Goal: Information Seeking & Learning: Learn about a topic

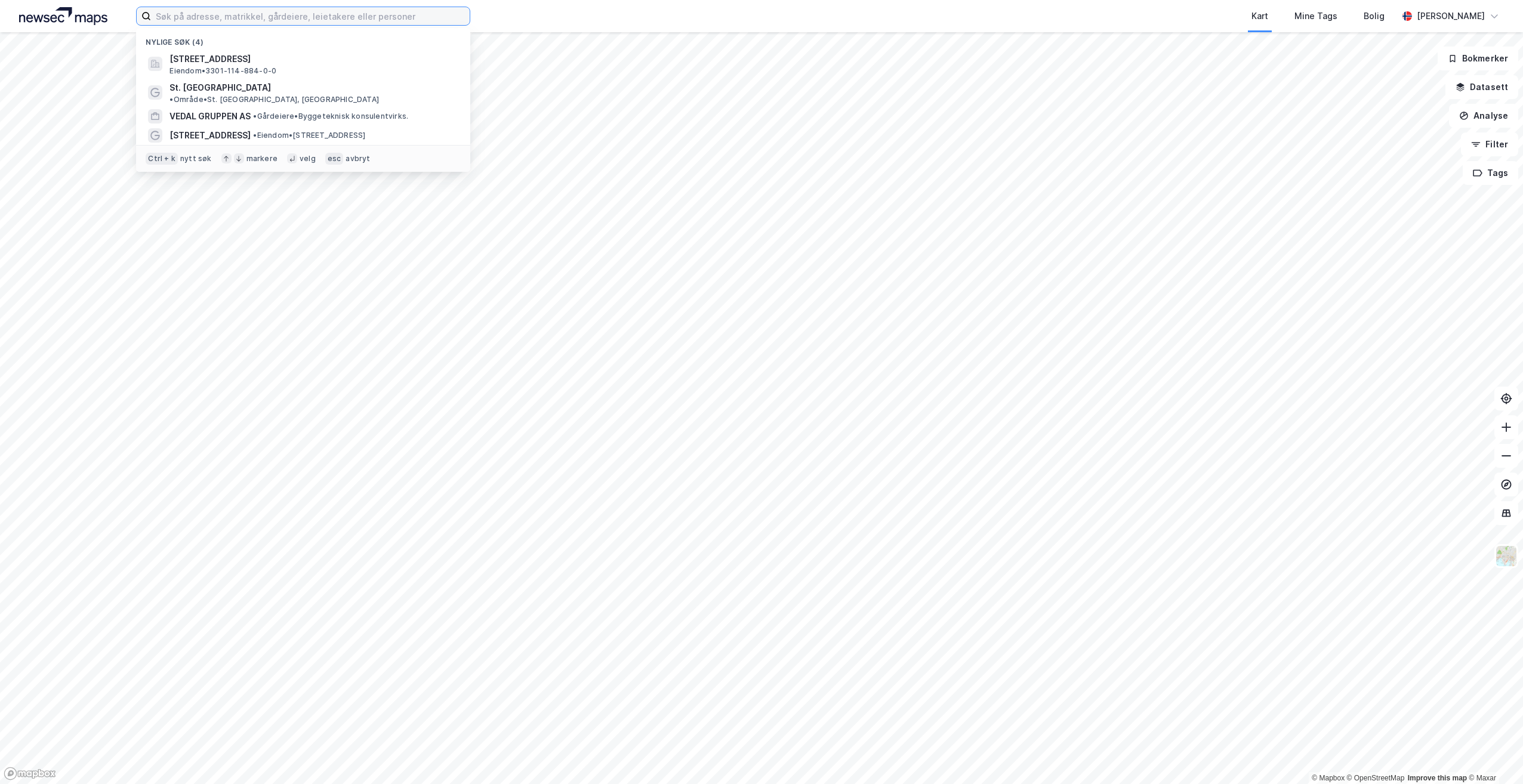
click at [419, 18] on input at bounding box center [311, 16] width 319 height 18
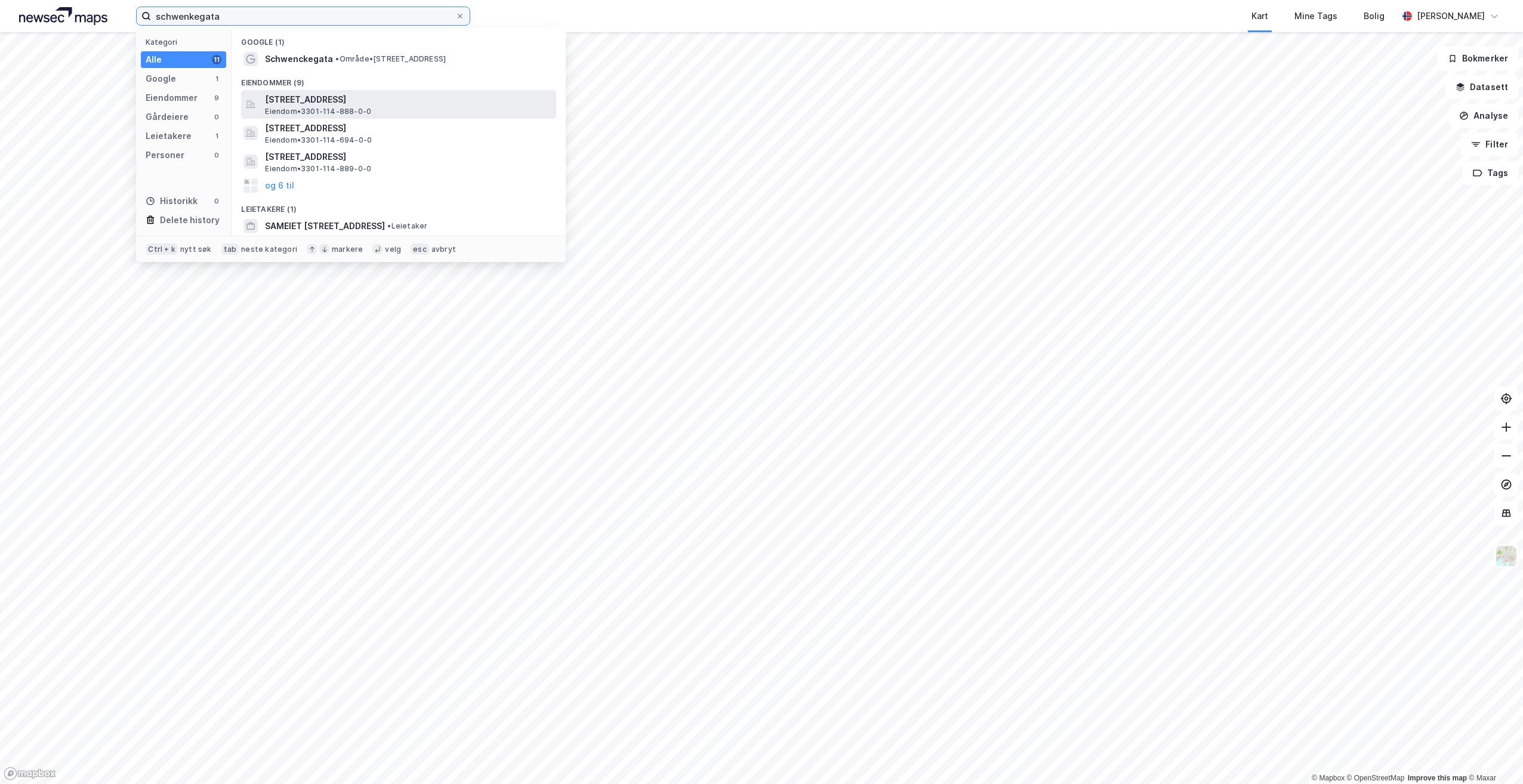
type input "schwenkegata"
click at [419, 115] on div "[STREET_ADDRESS] Eiendom • 3301-114-888-0-0" at bounding box center [409, 104] width 289 height 24
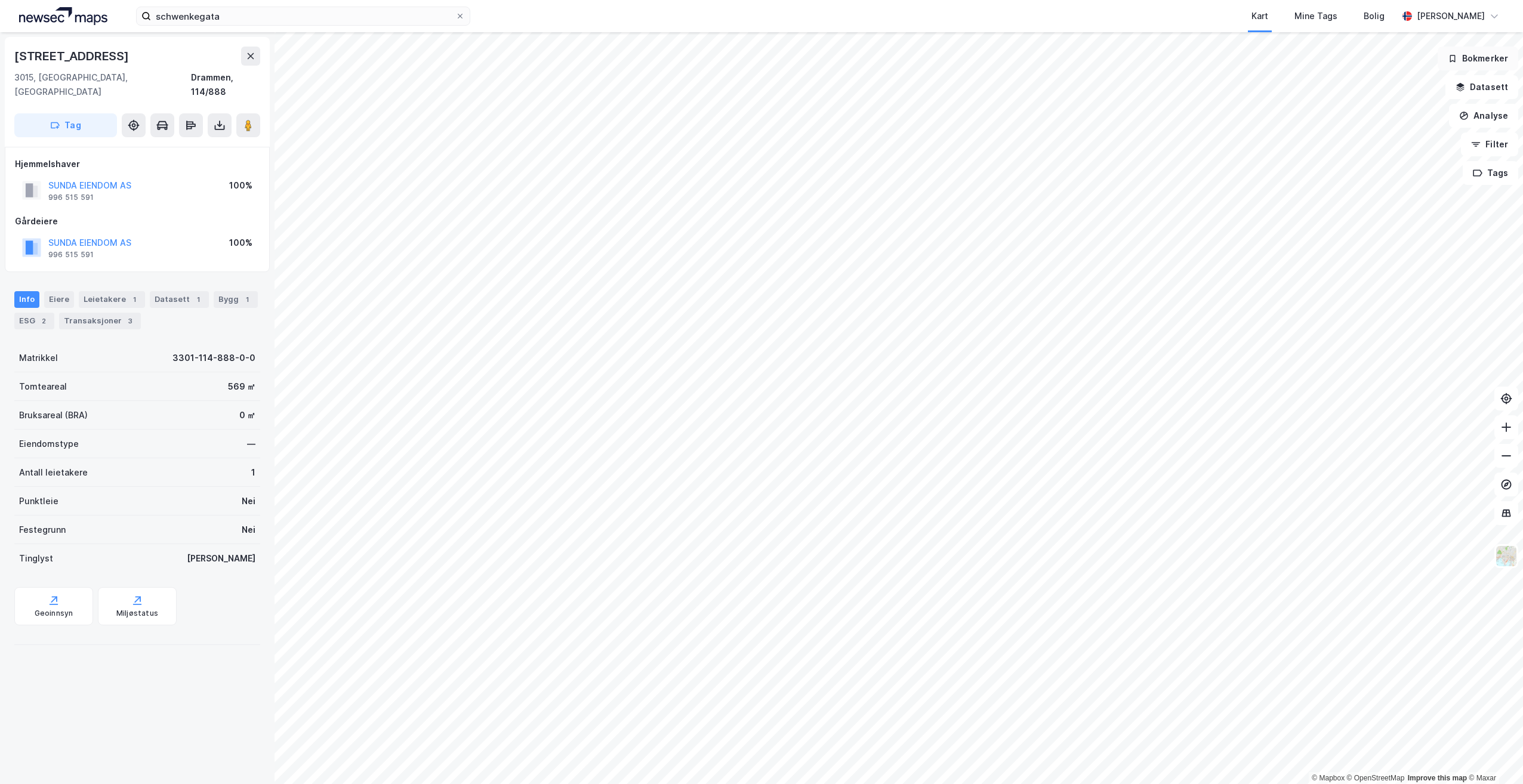
click at [1473, 54] on button "Bokmerker" at bounding box center [1478, 58] width 80 height 24
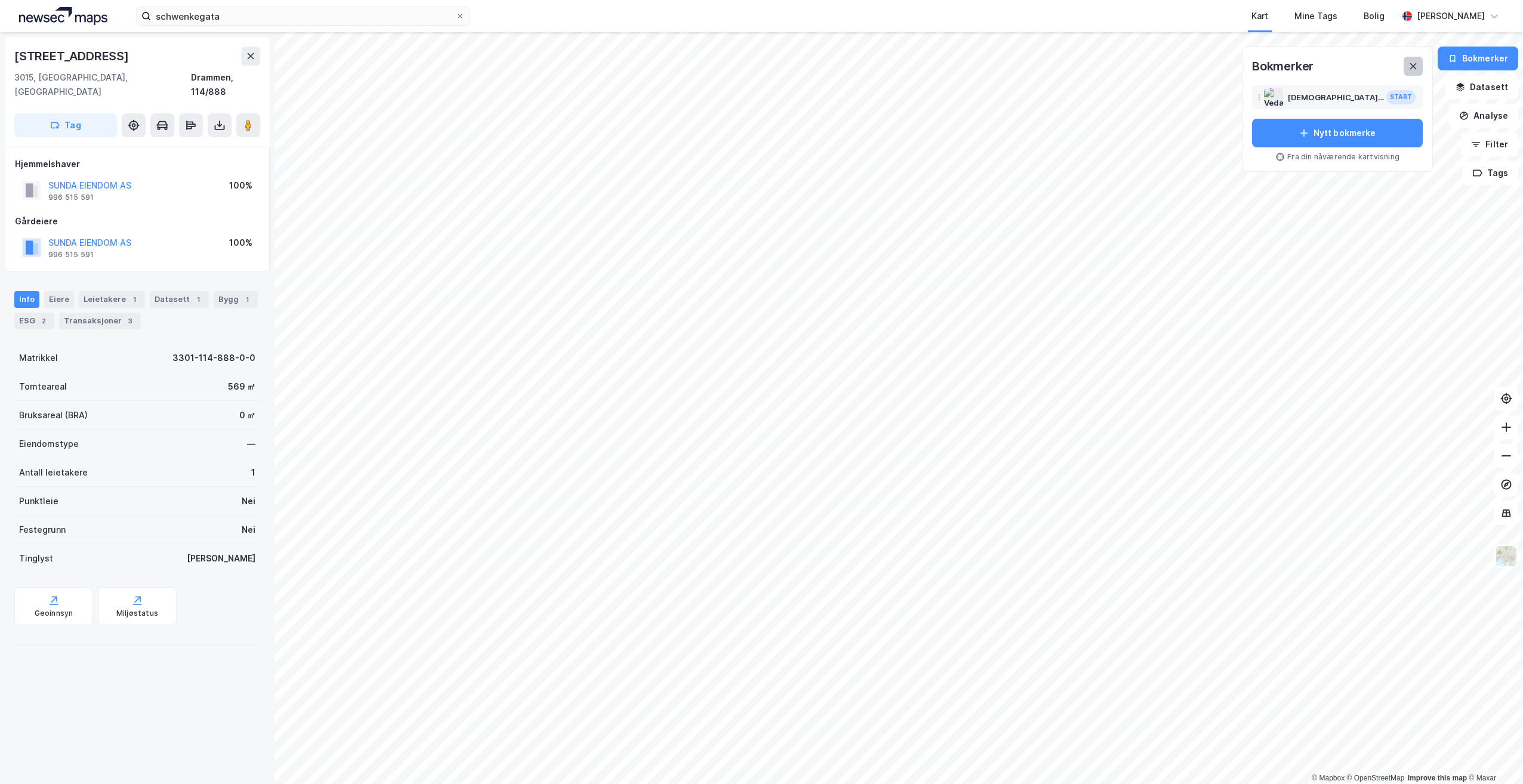
click at [1419, 68] on icon at bounding box center [1413, 66] width 9 height 9
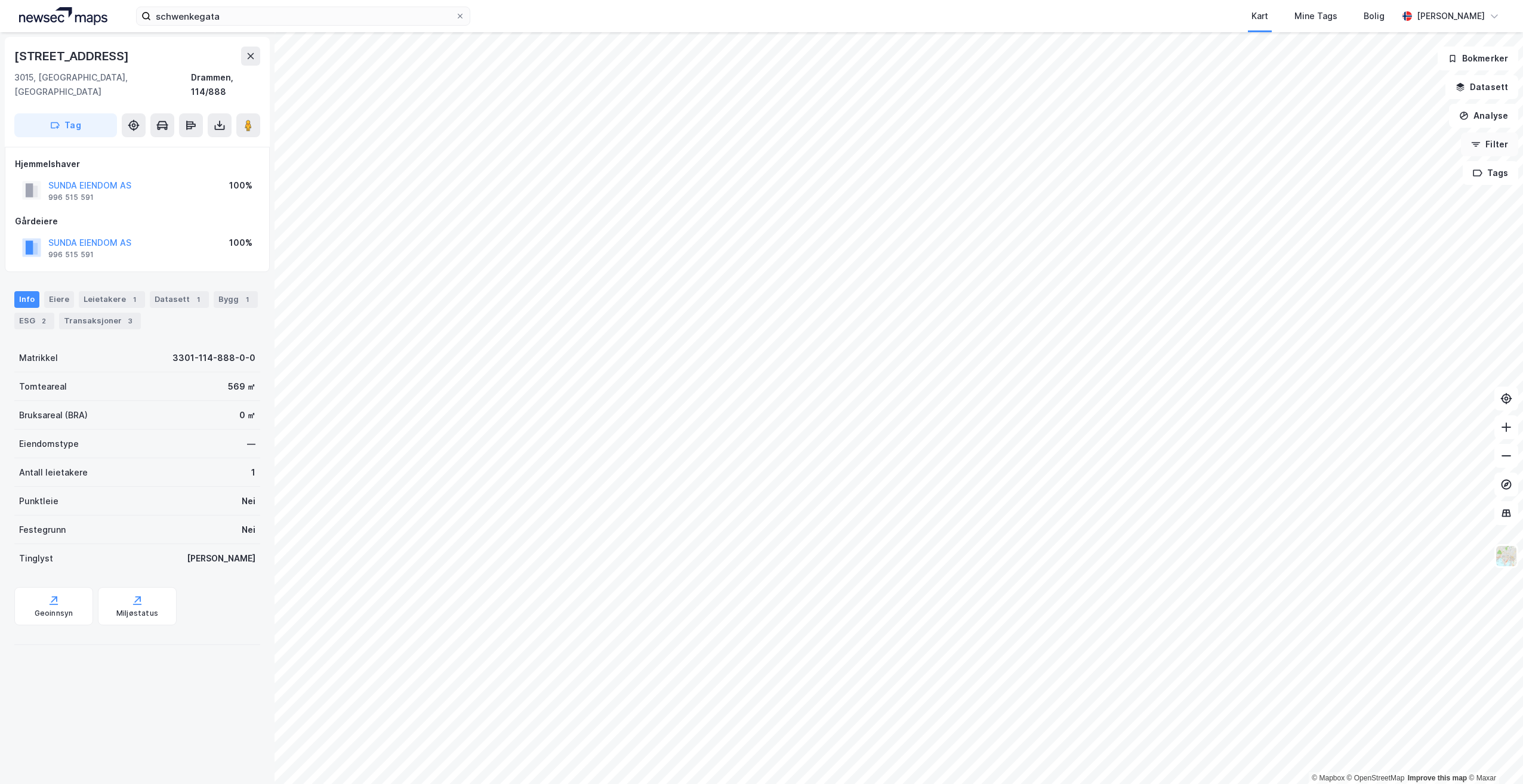
click at [1490, 140] on button "Filter" at bounding box center [1490, 144] width 58 height 24
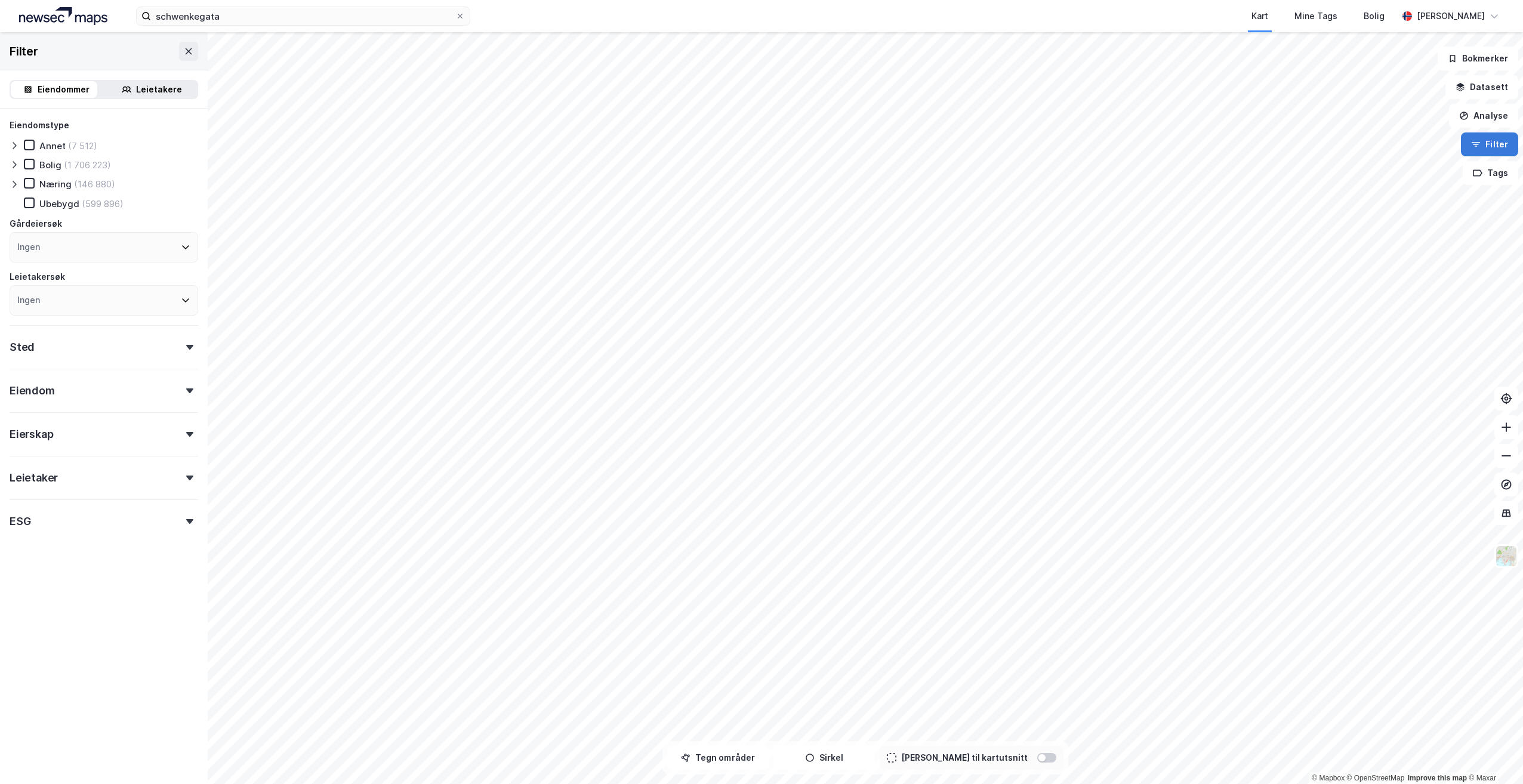
click at [1490, 140] on button "Filter" at bounding box center [1490, 144] width 58 height 24
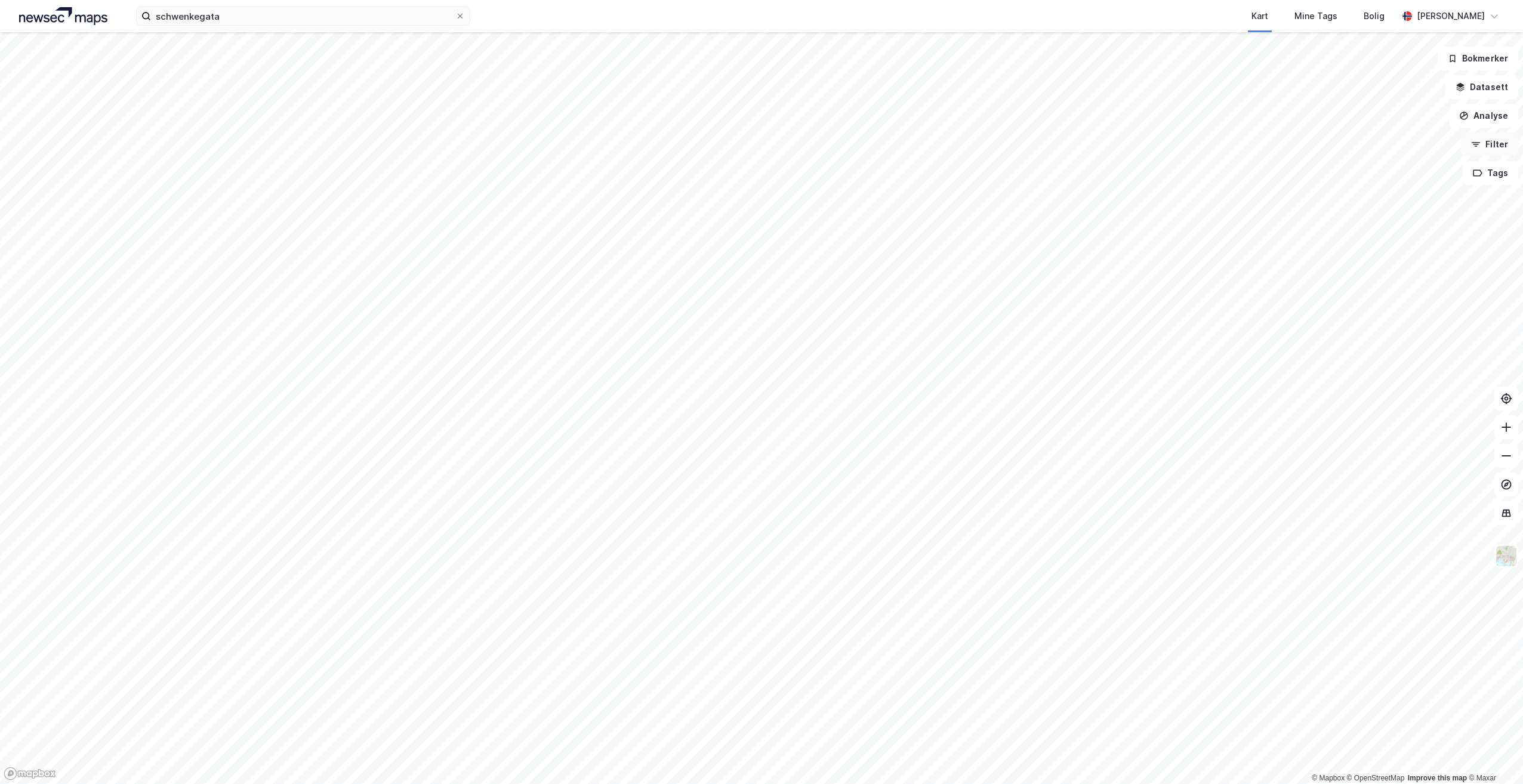
click at [1490, 140] on button "Filter" at bounding box center [1490, 144] width 58 height 24
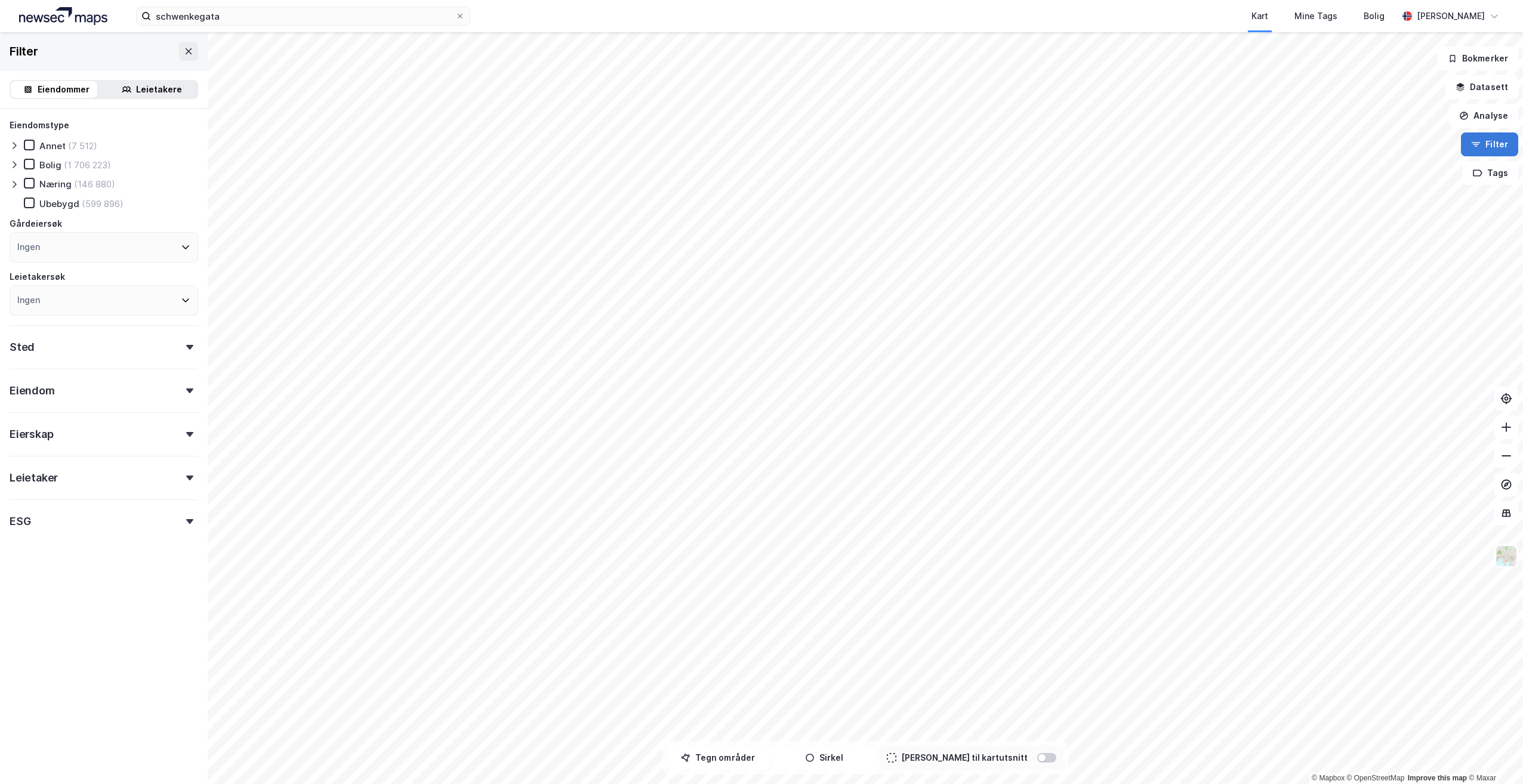
click at [1490, 140] on button "Filter" at bounding box center [1490, 144] width 58 height 24
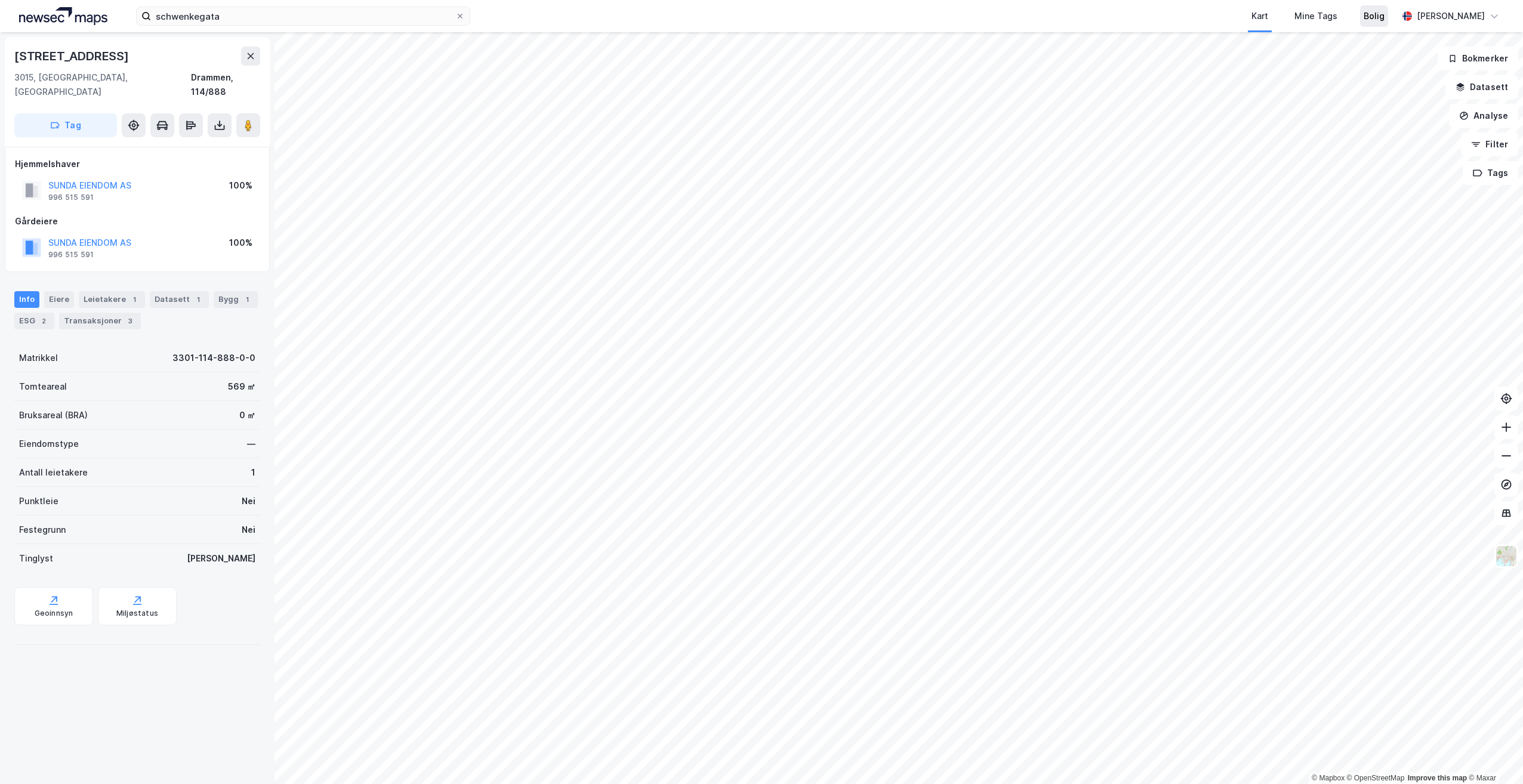
click at [1364, 9] on div "Bolig" at bounding box center [1374, 16] width 21 height 14
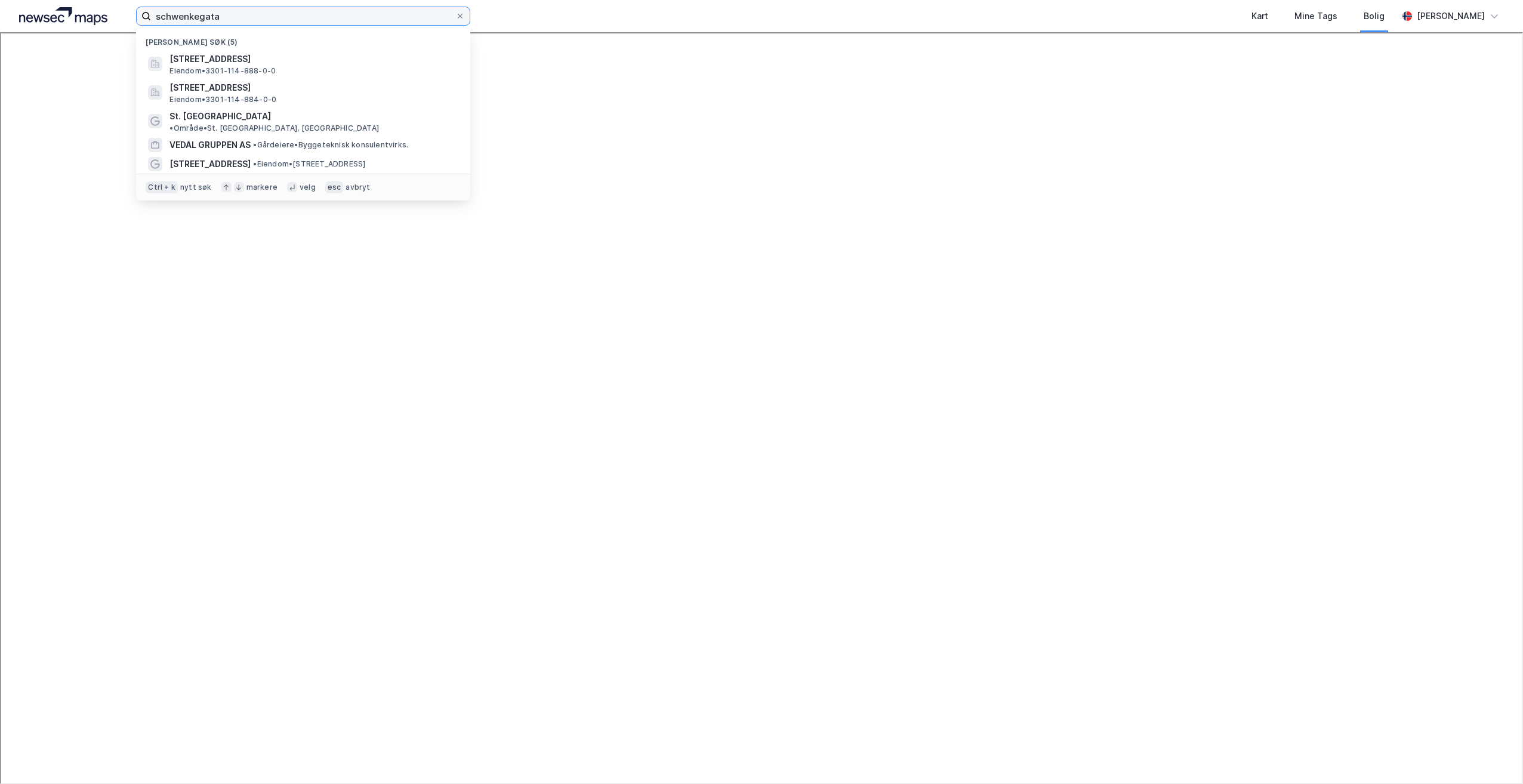
click at [255, 17] on input "schwenkegata" at bounding box center [303, 16] width 304 height 18
click at [261, 63] on span "[STREET_ADDRESS]" at bounding box center [312, 58] width 287 height 14
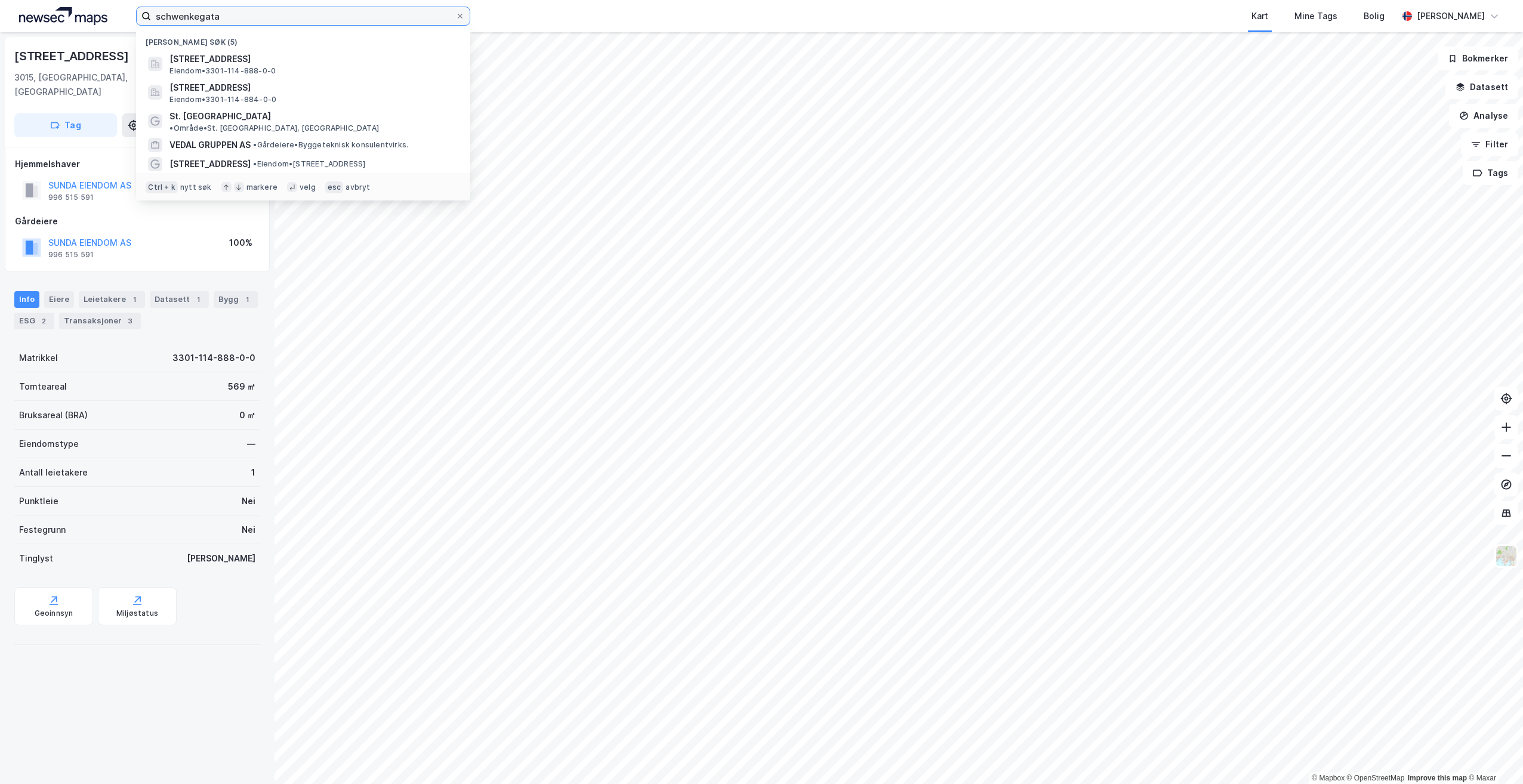
click at [253, 18] on input "schwenkegata" at bounding box center [303, 16] width 304 height 18
click at [267, 68] on span "Eiendom • 3301-114-888-0-0" at bounding box center [222, 70] width 106 height 9
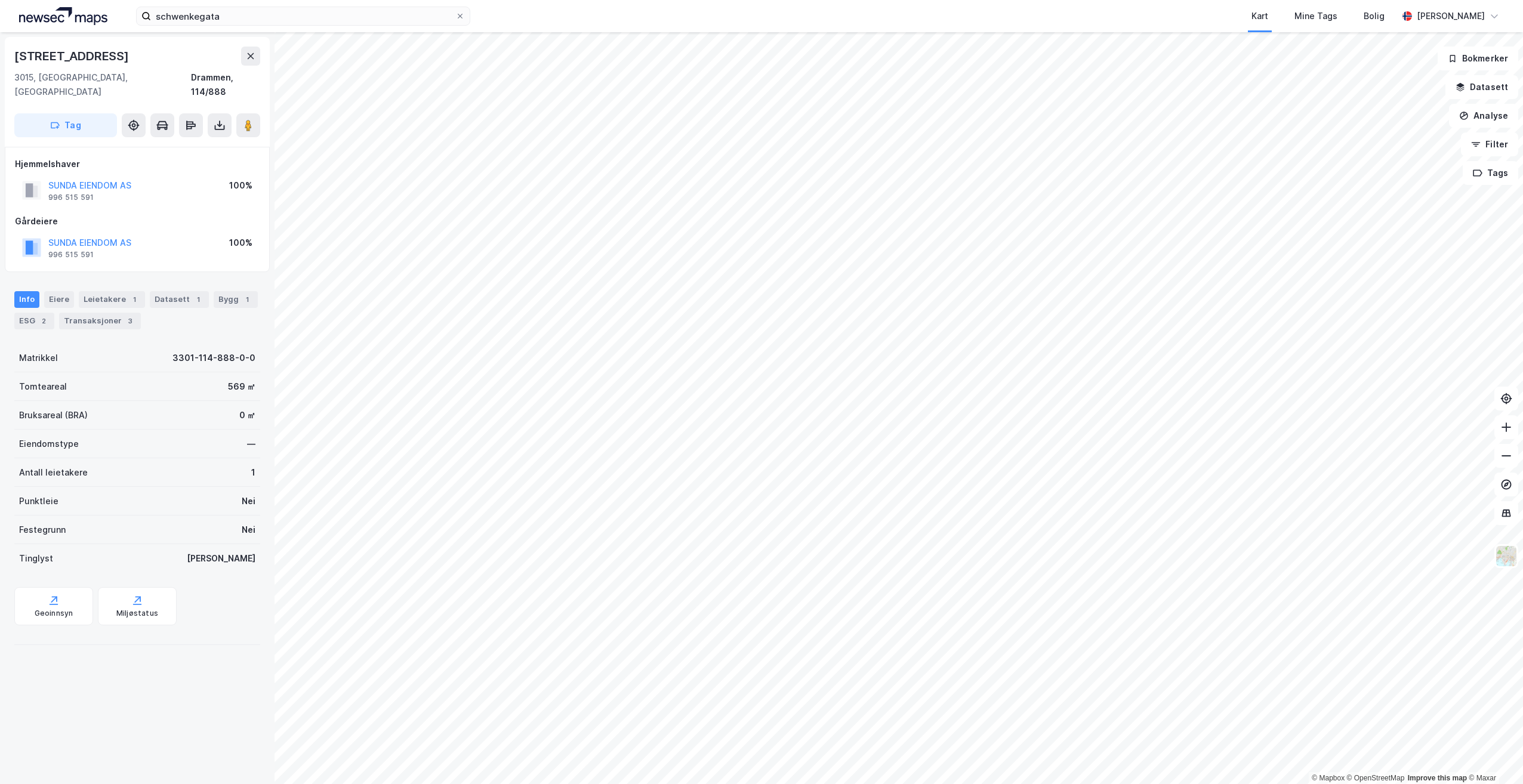
click at [251, 465] on div "1" at bounding box center [253, 472] width 4 height 14
click at [53, 291] on div "Eiere" at bounding box center [59, 300] width 30 height 17
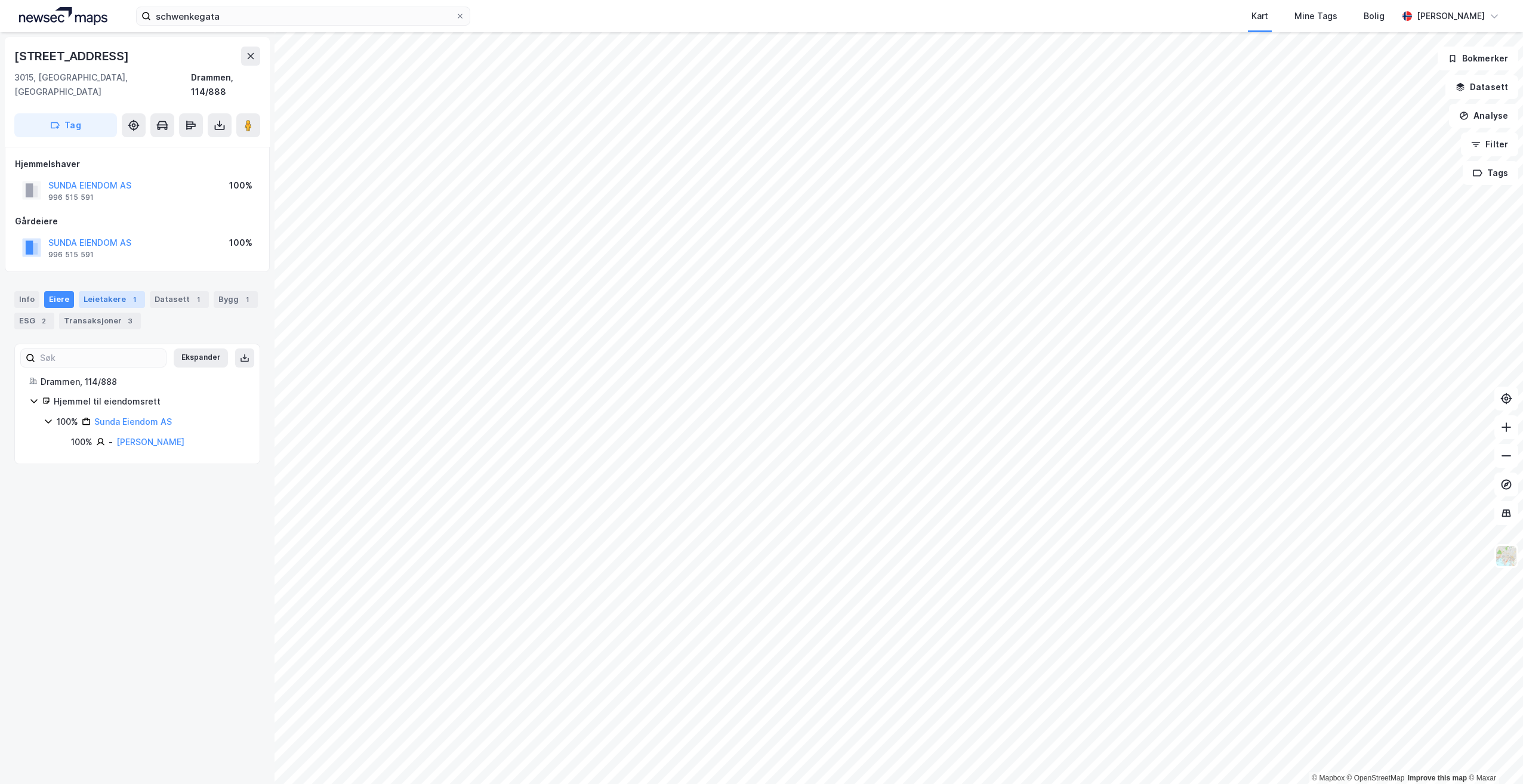
click at [103, 291] on div "Leietakere 1" at bounding box center [111, 300] width 66 height 17
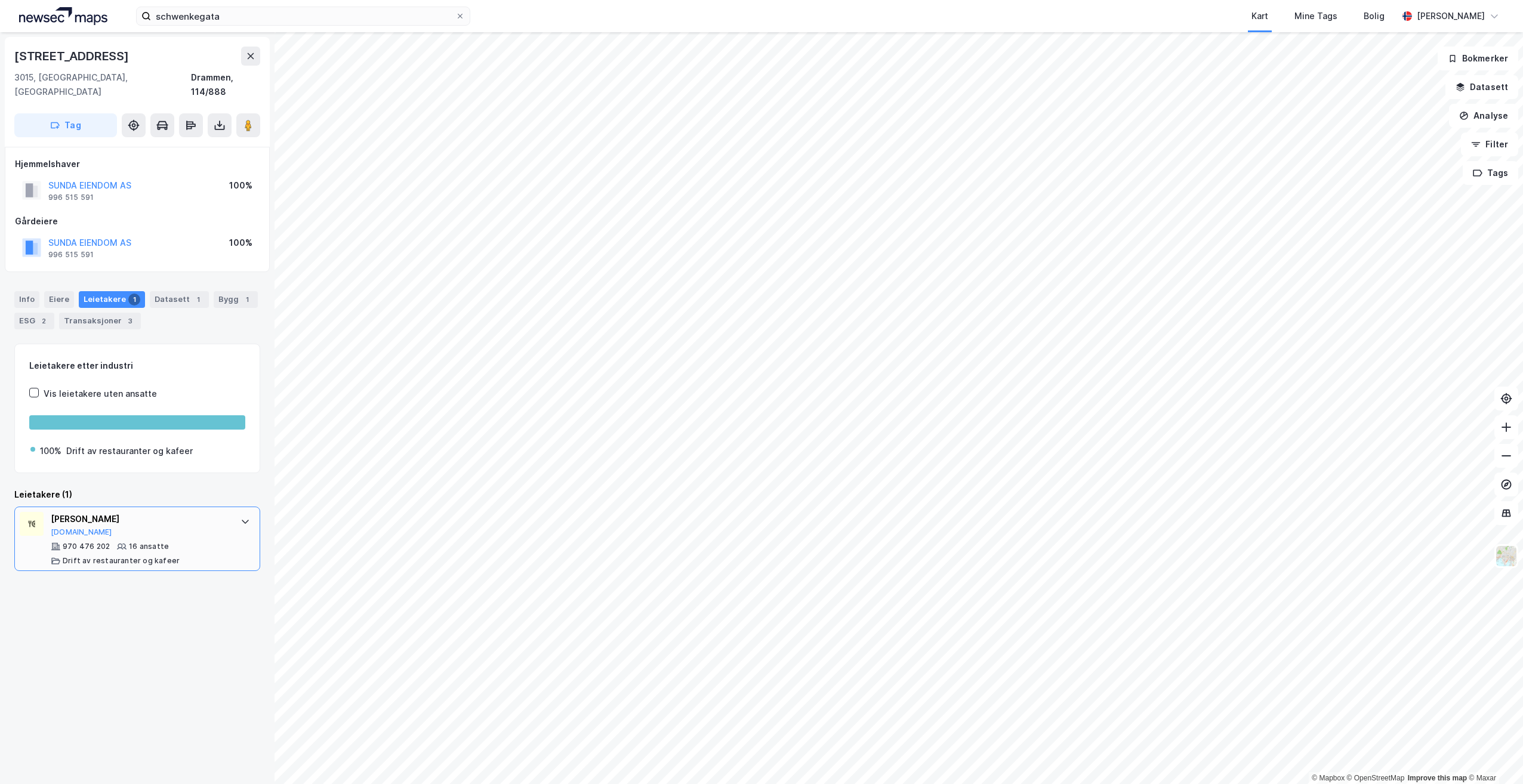
click at [140, 514] on div "[PERSON_NAME] [DOMAIN_NAME]" at bounding box center [140, 524] width 178 height 25
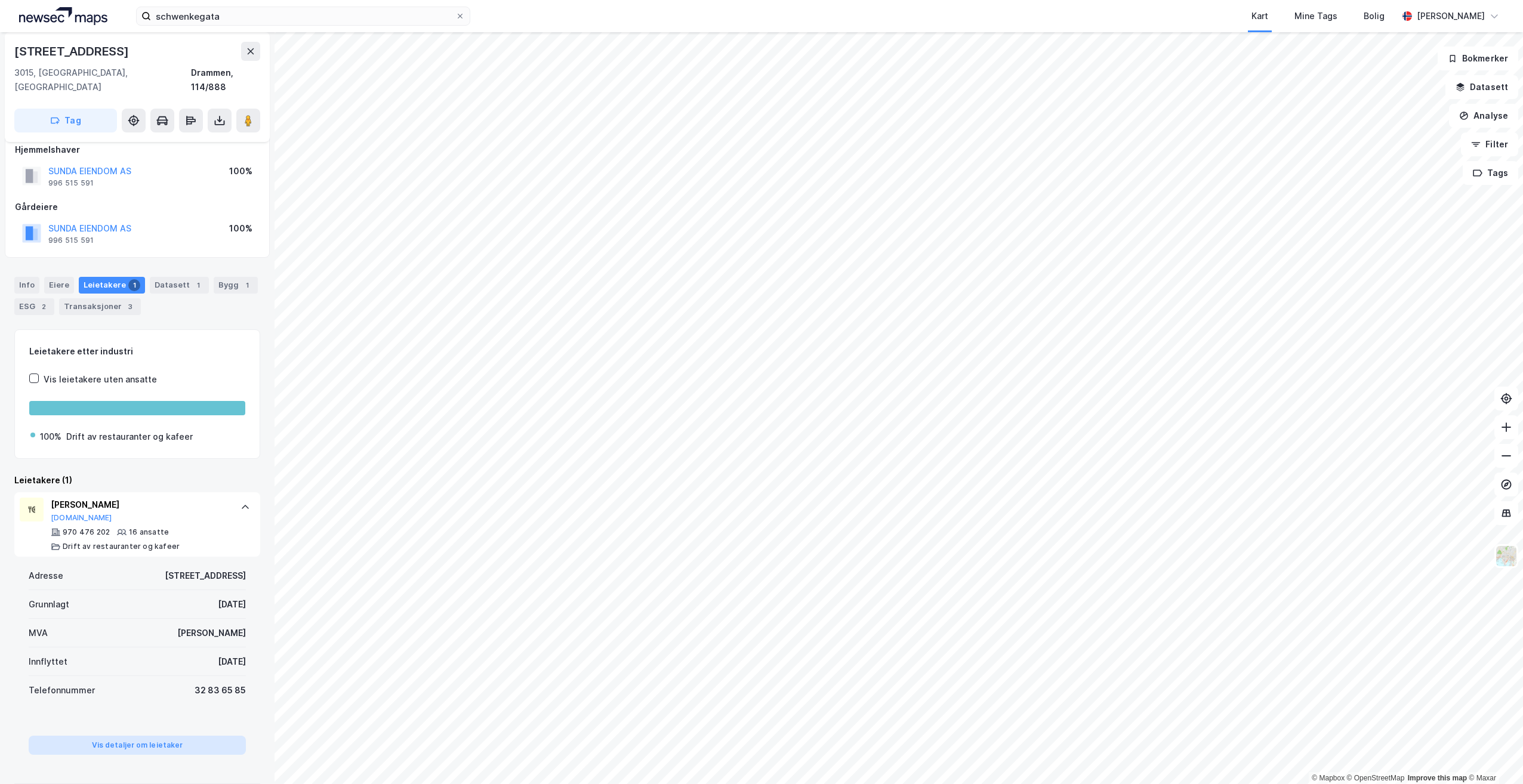
click at [159, 736] on button "Vis detaljer om leietaker" at bounding box center [137, 745] width 217 height 19
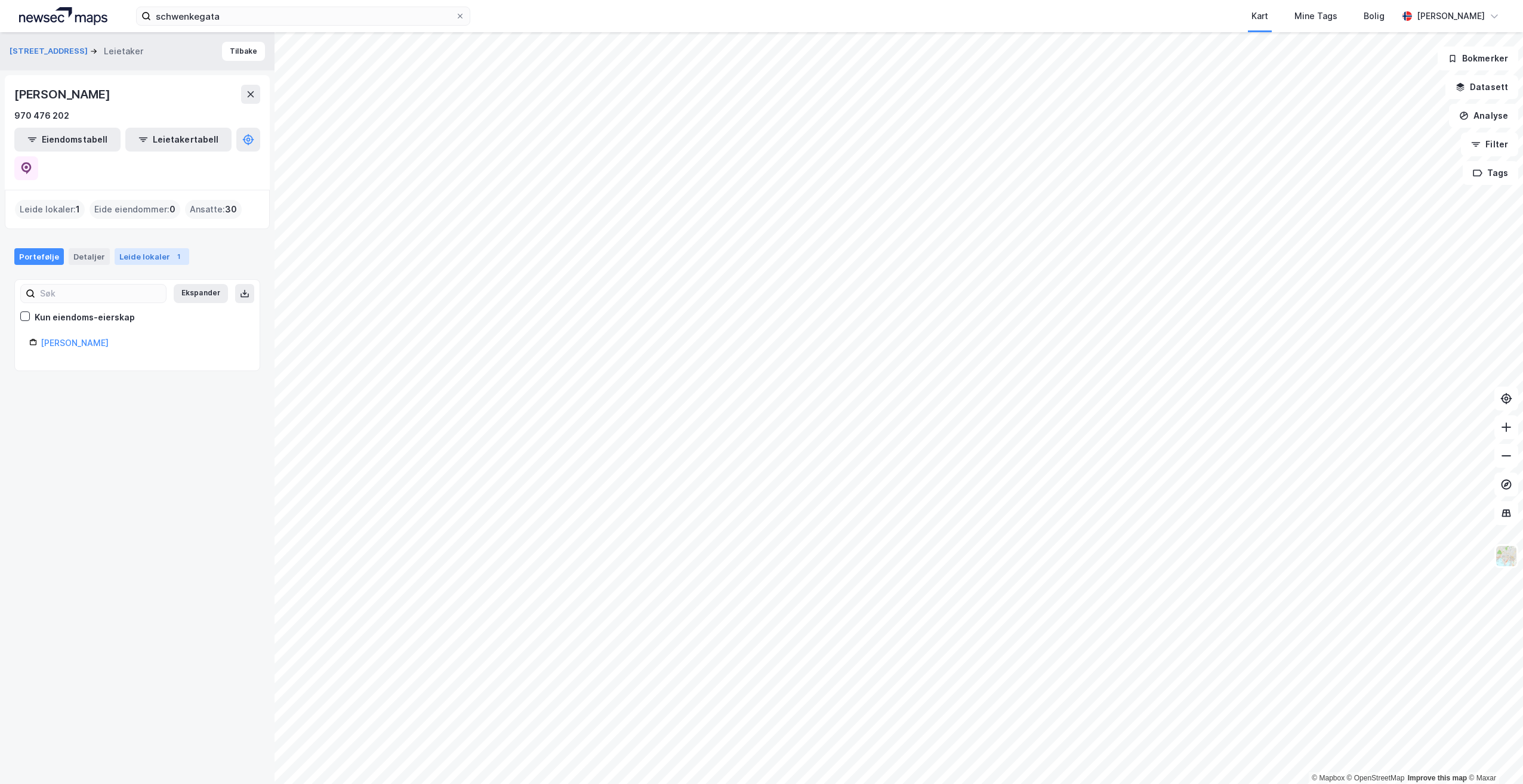
click at [124, 248] on div "Leide lokaler 1" at bounding box center [151, 256] width 74 height 17
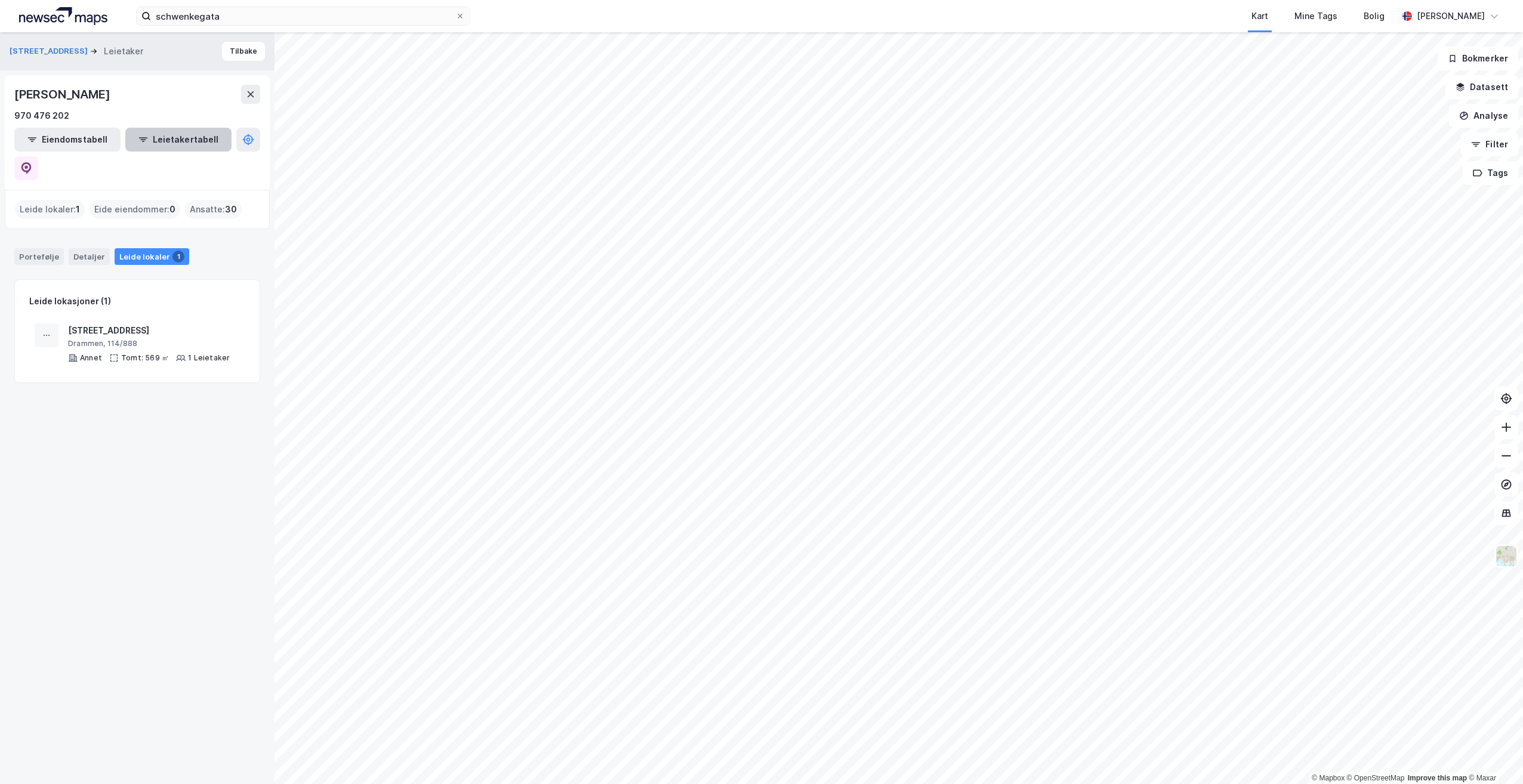
click at [177, 145] on button "Leietakertabell" at bounding box center [178, 139] width 106 height 24
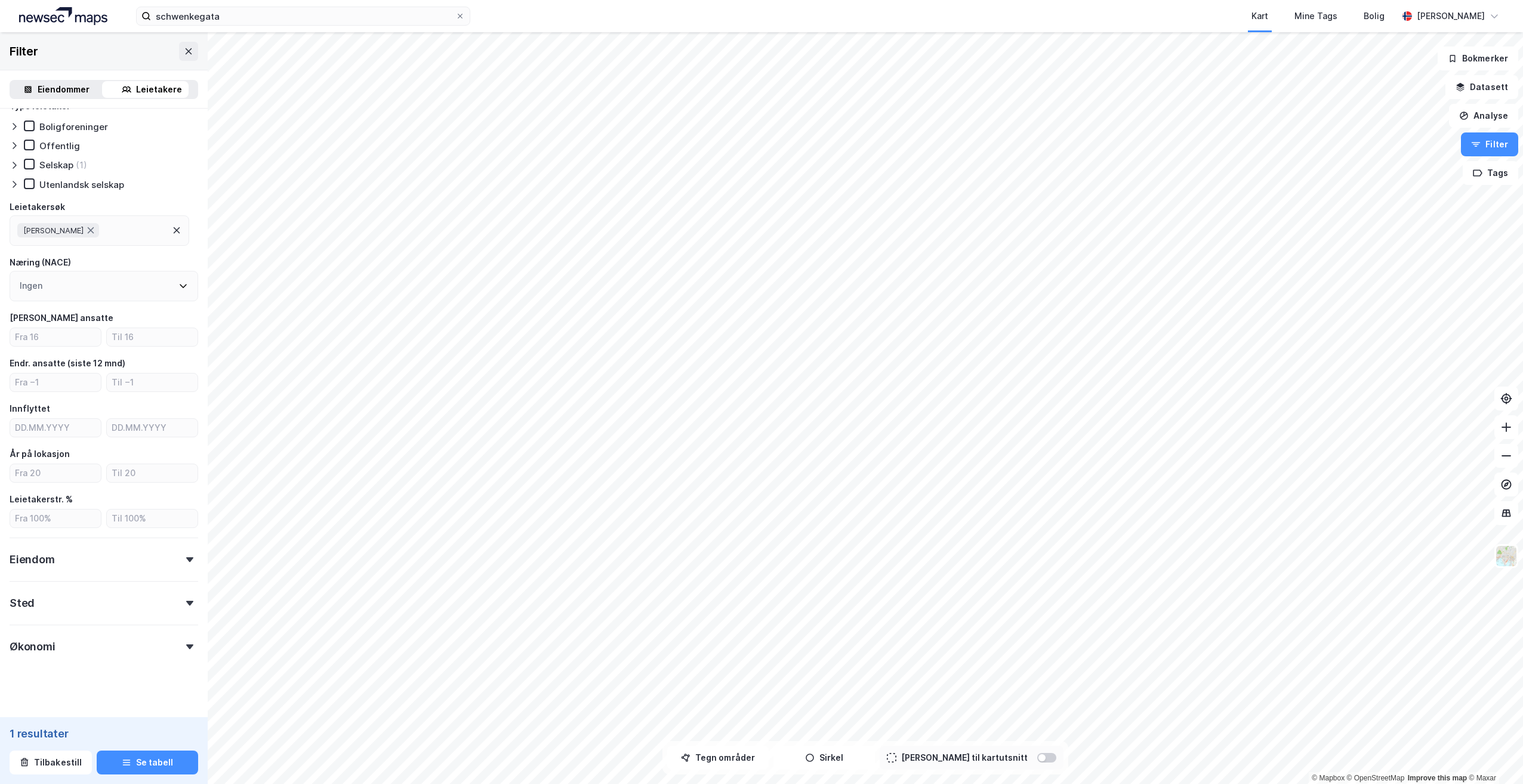
scroll to position [30, 0]
click at [185, 50] on icon at bounding box center [189, 50] width 7 height 6
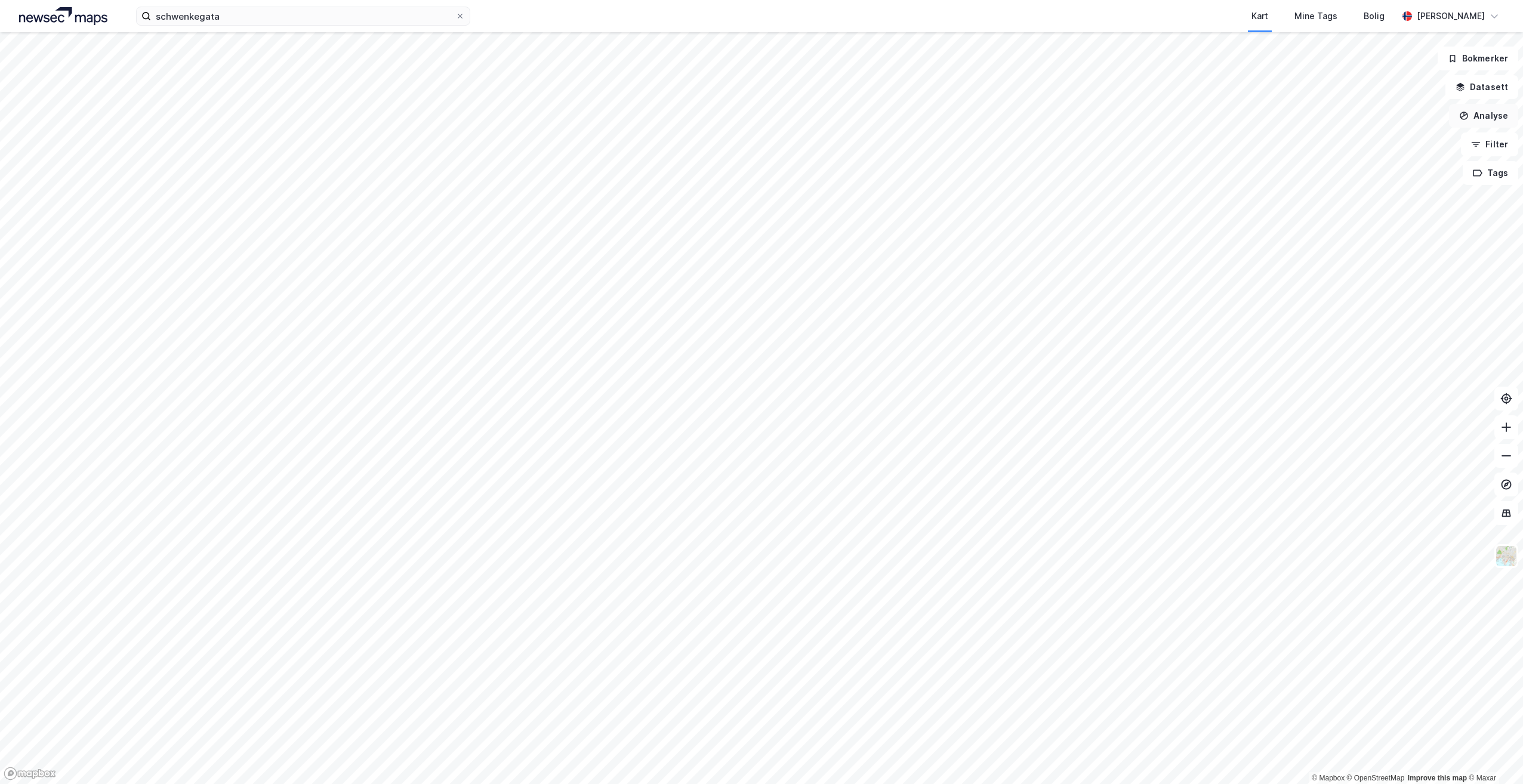
click at [1505, 118] on button "Analyse" at bounding box center [1484, 115] width 69 height 24
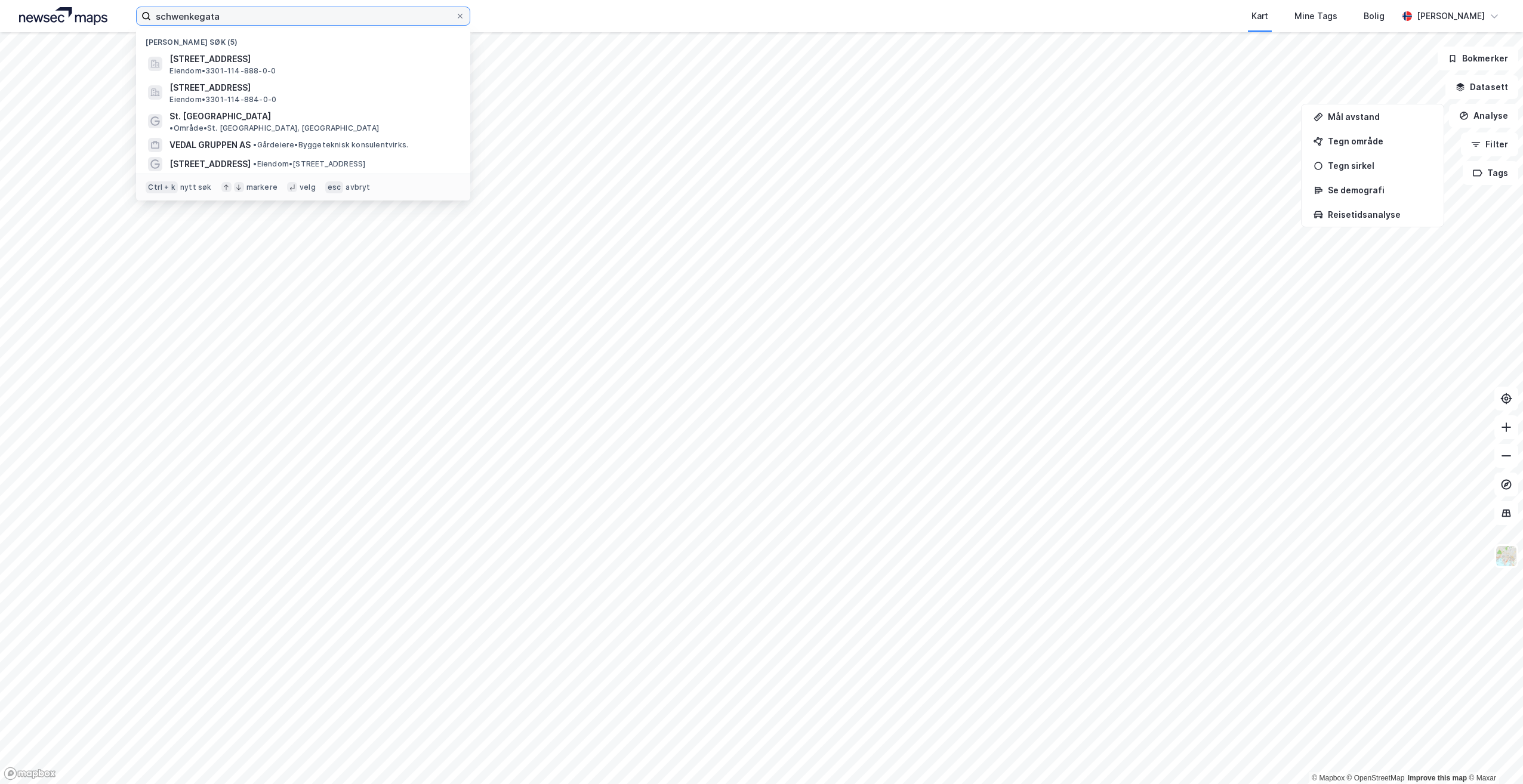
click at [250, 20] on input "schwenkegata" at bounding box center [303, 16] width 304 height 18
click at [268, 68] on span "Eiendom • 3301-114-888-0-0" at bounding box center [222, 70] width 106 height 9
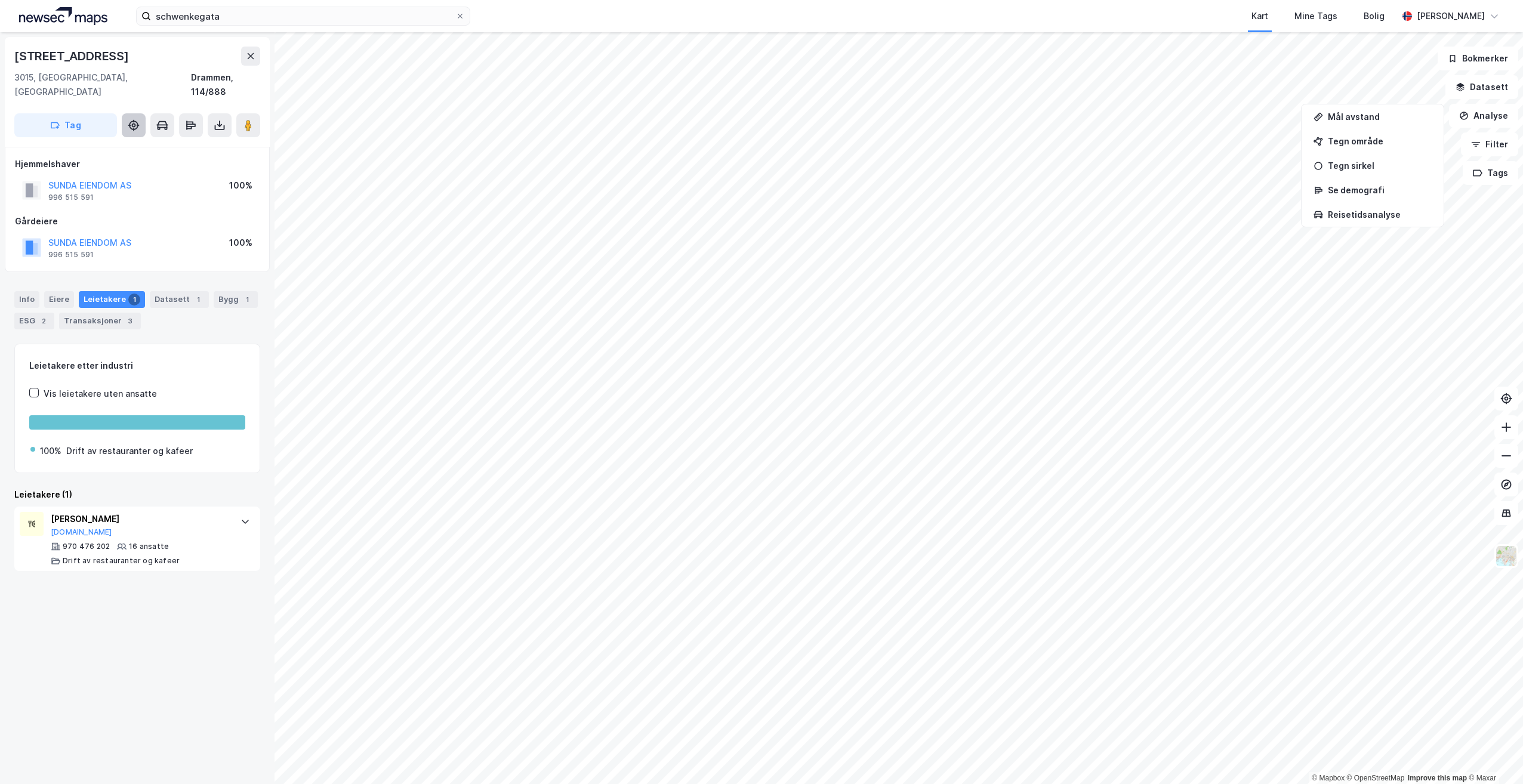
click at [135, 119] on icon at bounding box center [134, 125] width 12 height 12
click at [819, 398] on div "© Mapbox © OpenStreetMap Improve this map © Maxar [STREET_ADDRESS] Tag Hjemmels…" at bounding box center [761, 408] width 1523 height 751
click at [250, 119] on image at bounding box center [248, 125] width 8 height 12
